Goal: Information Seeking & Learning: Learn about a topic

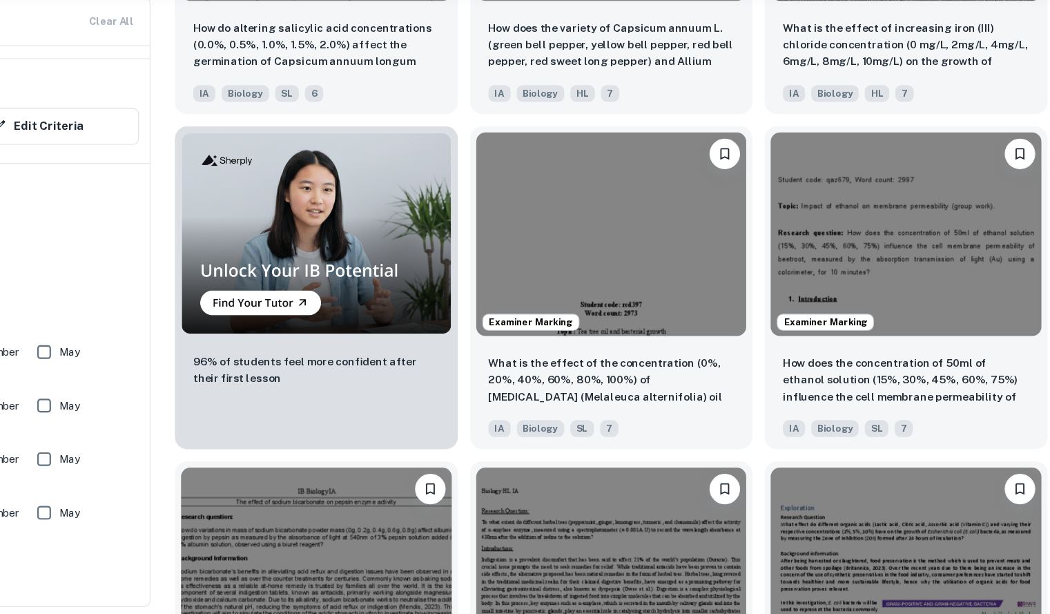
scroll to position [937, 0]
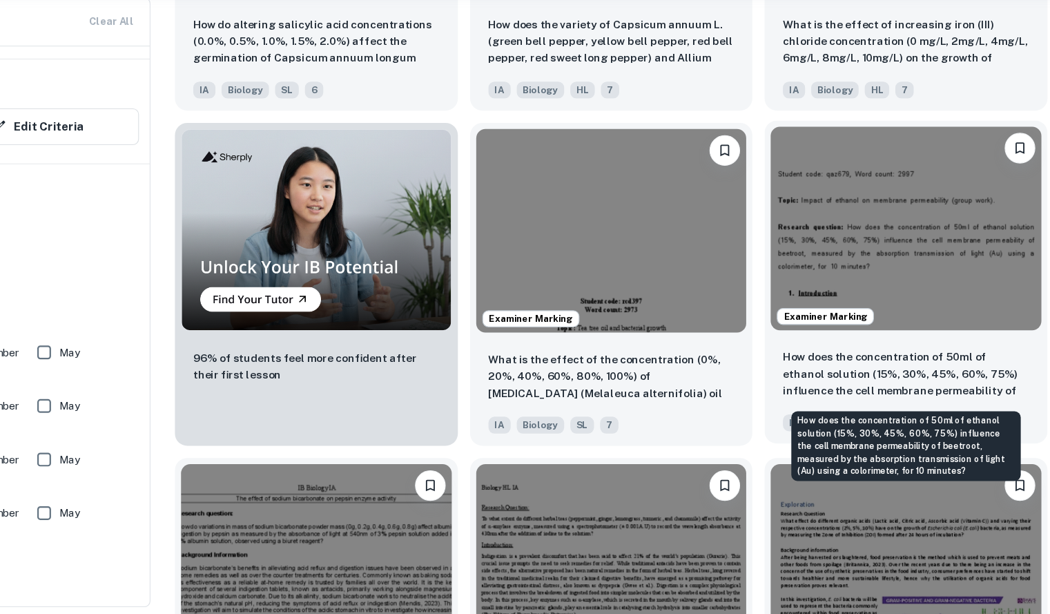
click at [837, 389] on p "How does the concentration of 50ml of ethanol solution (15%, 30%, 45%, 60%, 75%…" at bounding box center [905, 396] width 222 height 47
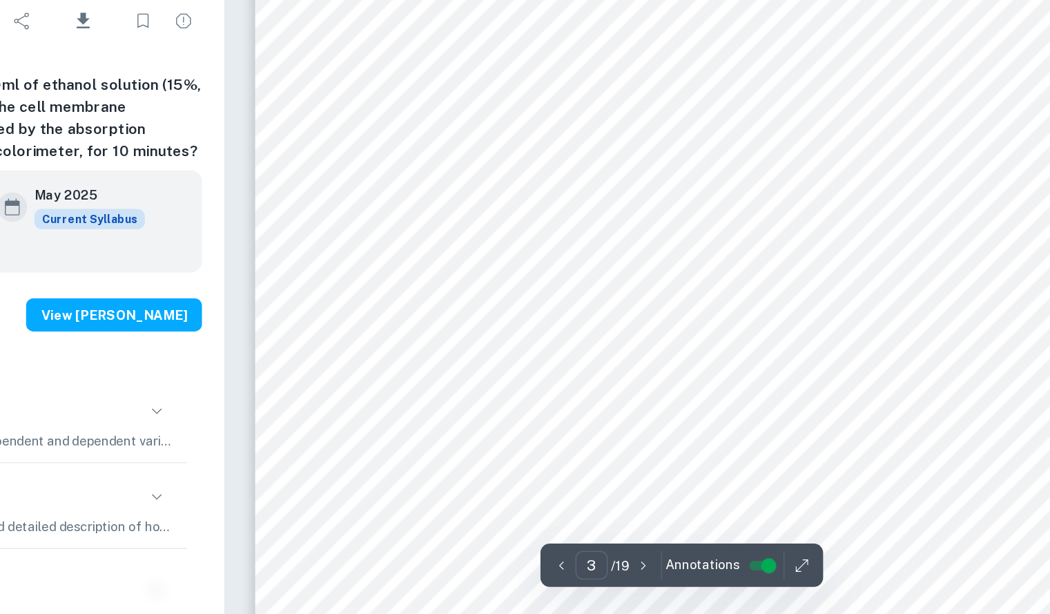
scroll to position [2292, 0]
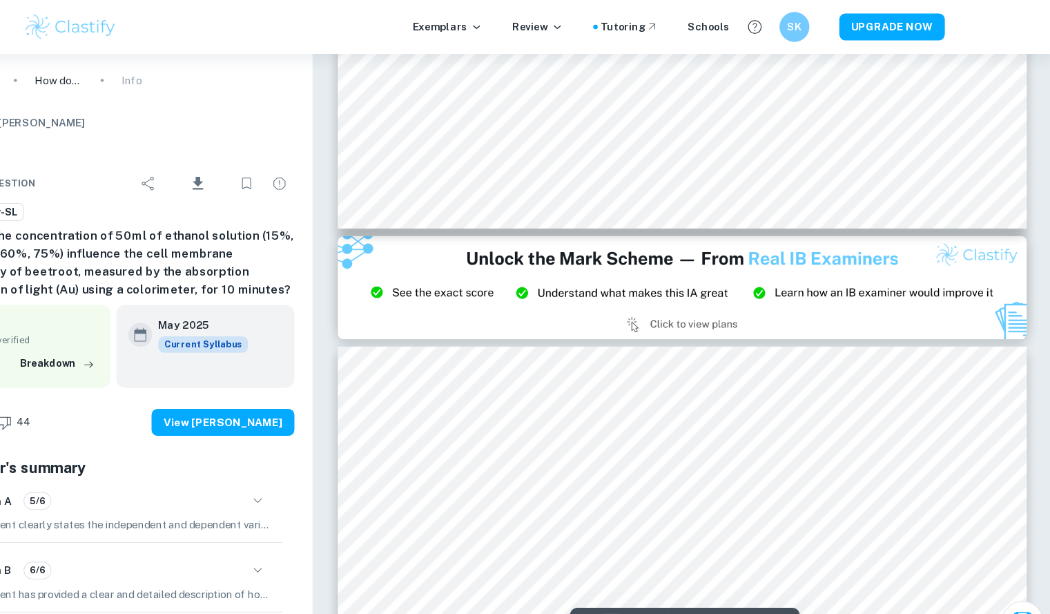
type input "2"
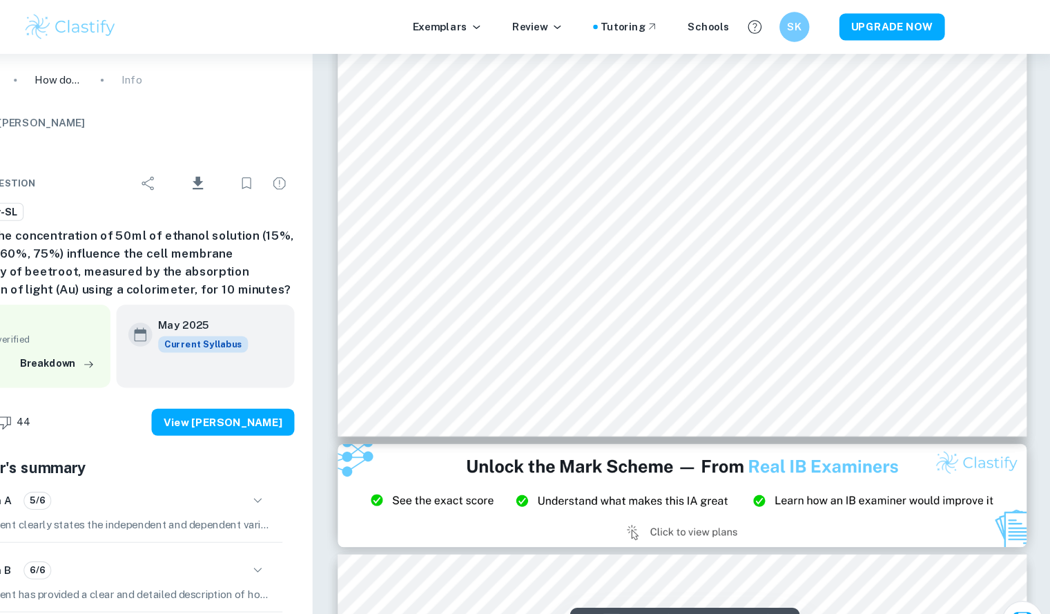
scroll to position [1549, 0]
